Goal: Task Accomplishment & Management: Complete application form

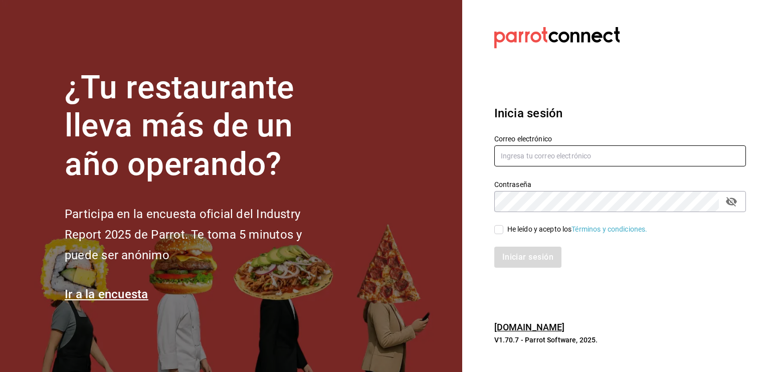
click at [565, 162] on input "text" at bounding box center [620, 155] width 252 height 21
type input "mtzcia.rodrigo@gmail.com"
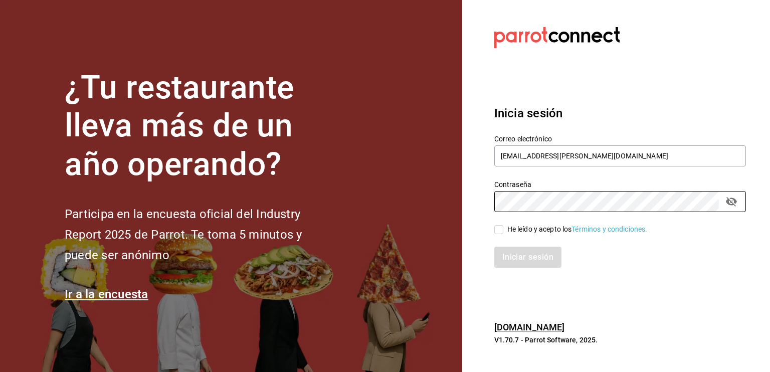
click at [496, 232] on input "He leído y acepto los Términos y condiciones." at bounding box center [498, 229] width 9 height 9
checkbox input "true"
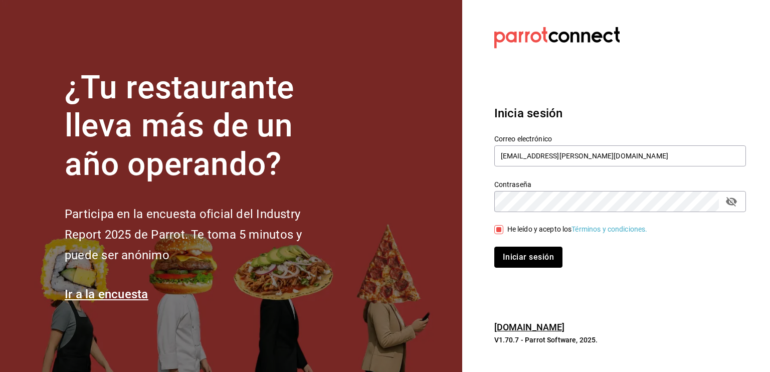
click at [522, 258] on button "Iniciar sesión" at bounding box center [528, 257] width 68 height 21
